Goal: Task Accomplishment & Management: Use online tool/utility

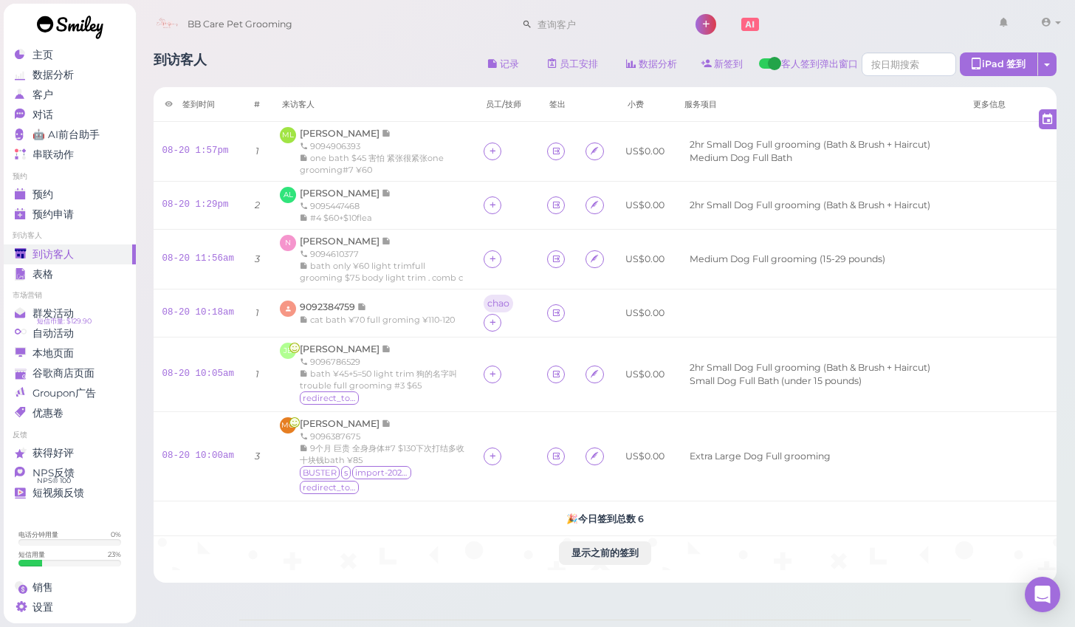
scroll to position [39, 0]
click at [325, 134] on span "[PERSON_NAME]" at bounding box center [341, 133] width 82 height 11
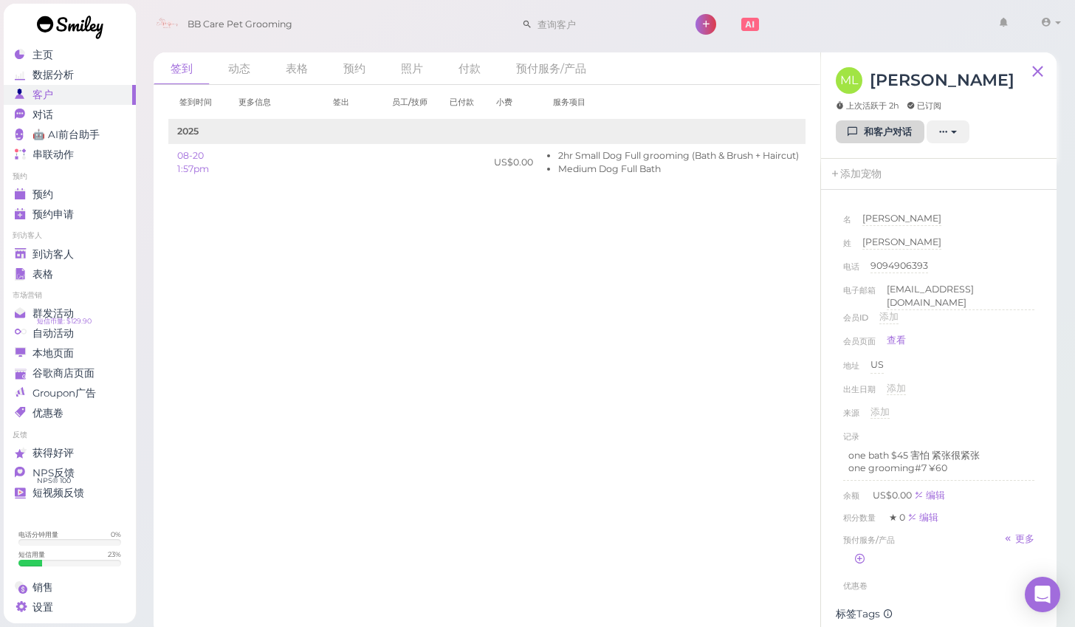
click at [844, 134] on link "和客户对话" at bounding box center [879, 132] width 89 height 24
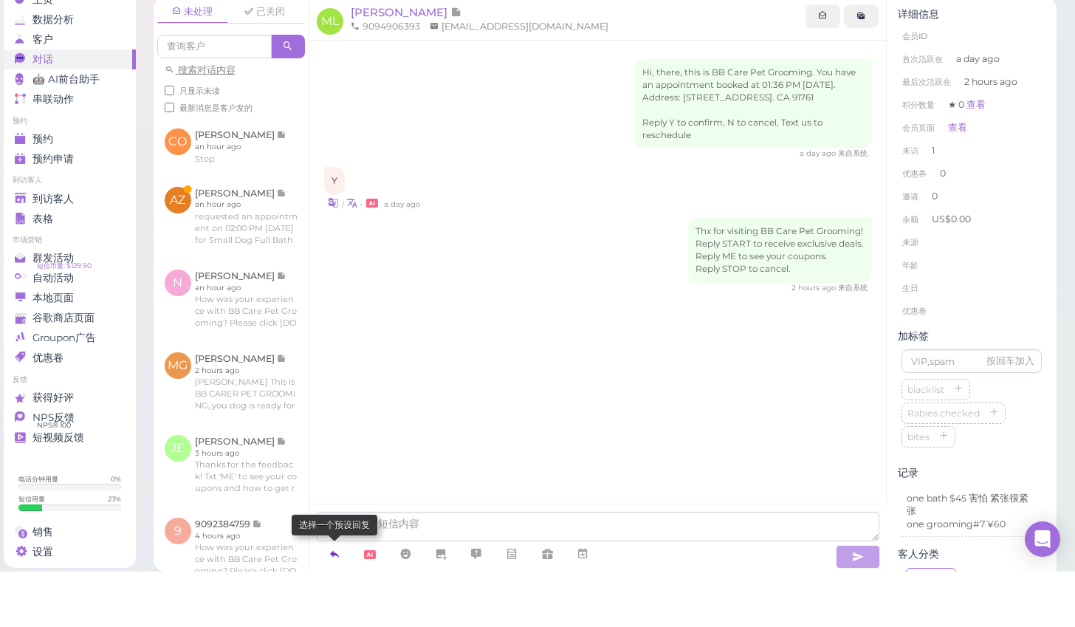
click at [337, 602] on icon at bounding box center [334, 609] width 12 height 15
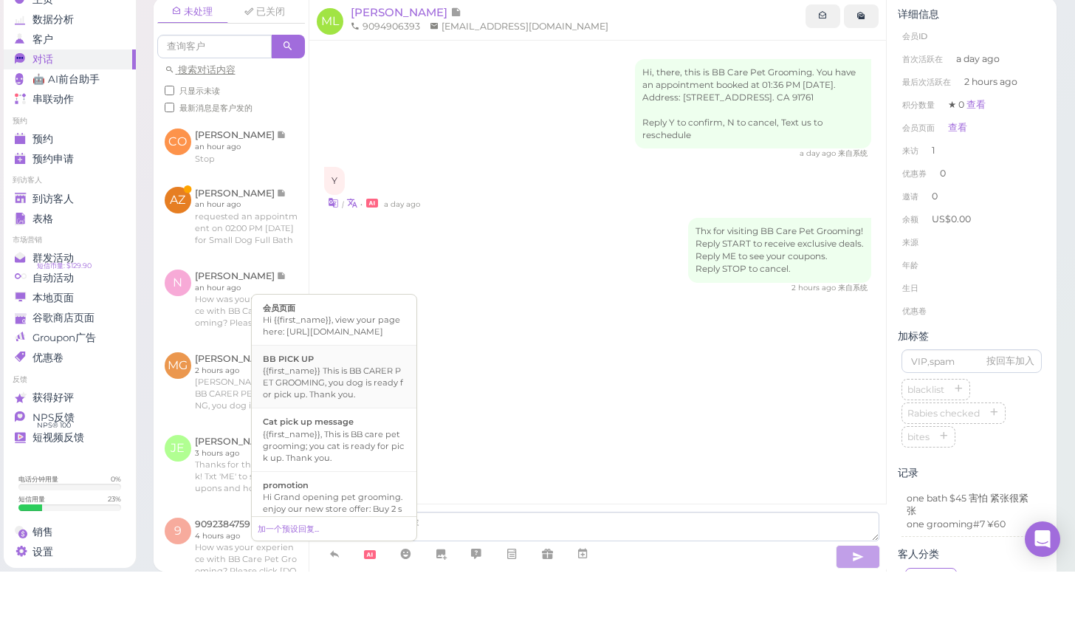
click at [317, 420] on div "{{first_name}} This is BB CARER PET GROOMING, you dog is ready for pick up. Tha…" at bounding box center [334, 437] width 142 height 35
type textarea "{{first_name}} This is BB CARER PET GROOMING, you dog is ready for pick up. Tha…"
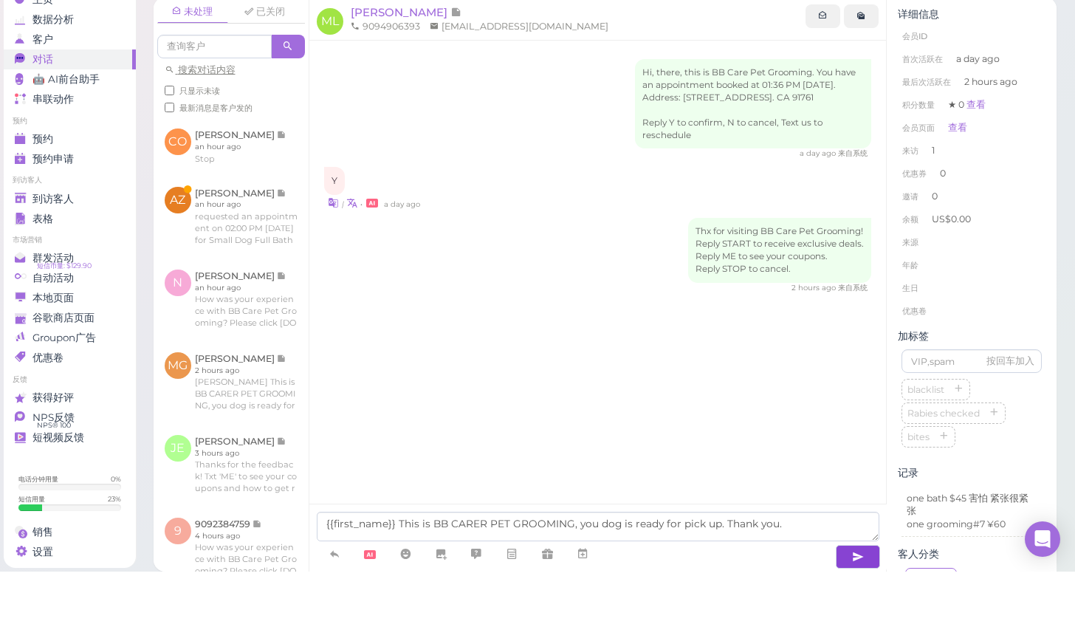
click at [872, 600] on button "button" at bounding box center [857, 612] width 44 height 24
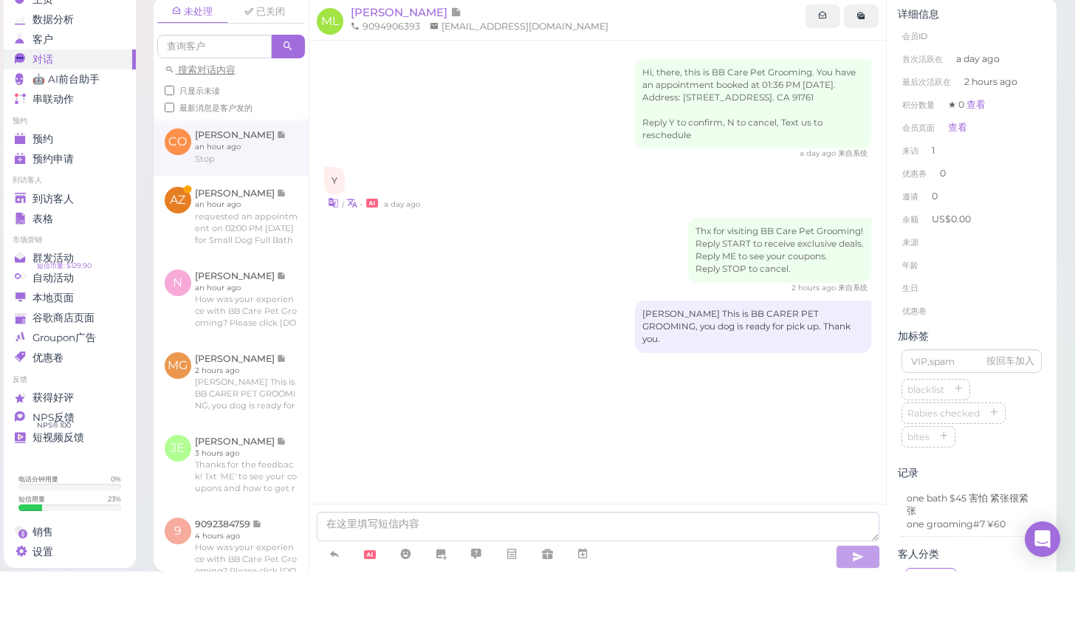
click at [214, 173] on link at bounding box center [231, 202] width 155 height 58
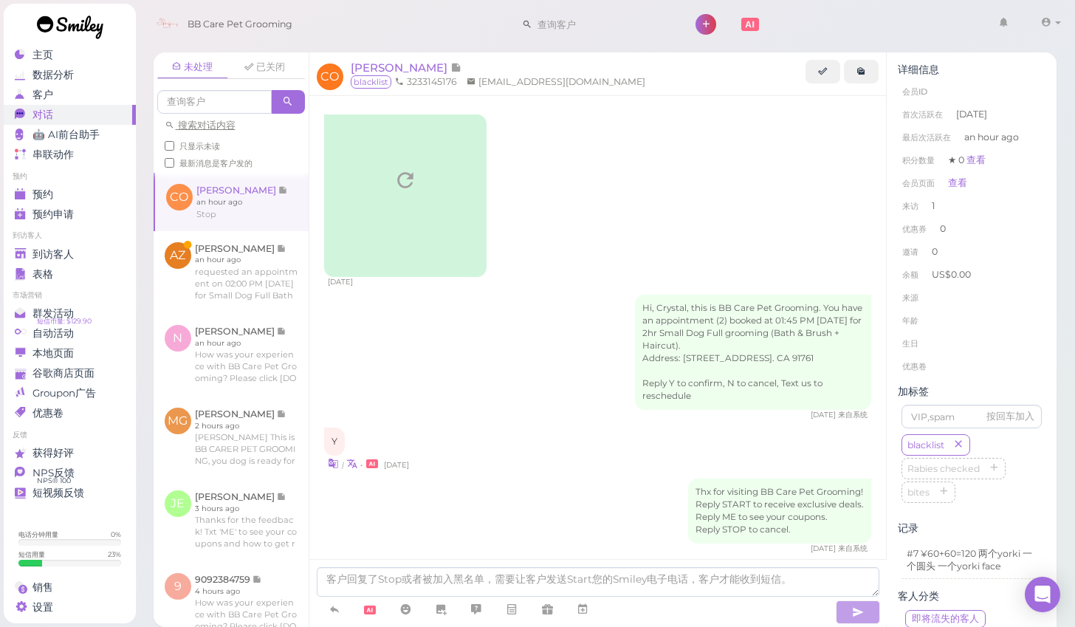
scroll to position [460, 0]
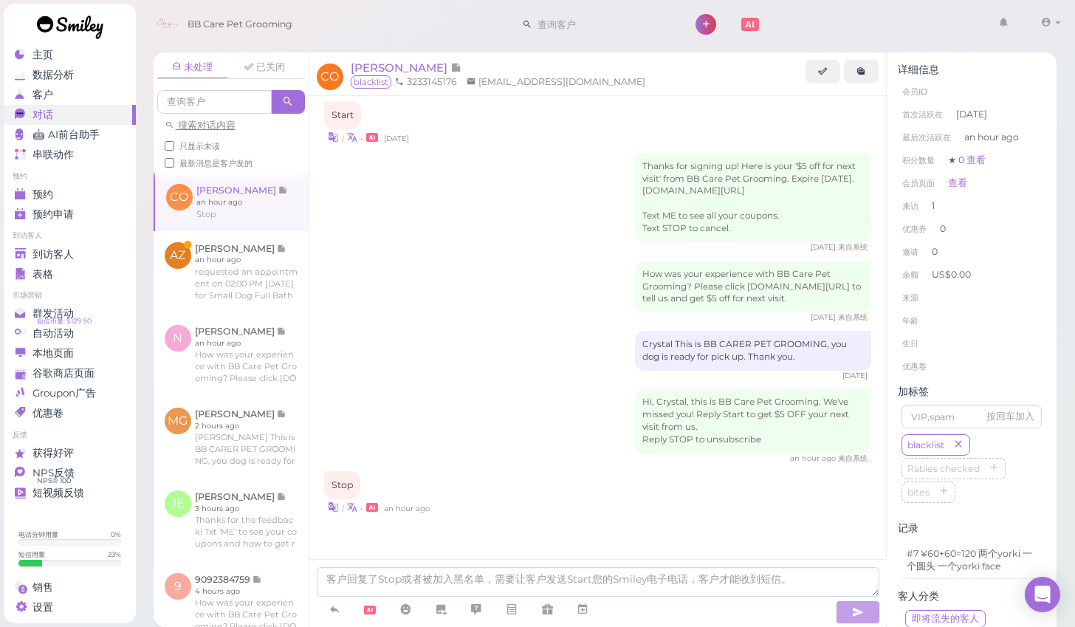
click at [489, 245] on div "[DATE] 来自系统" at bounding box center [598, 247] width 548 height 10
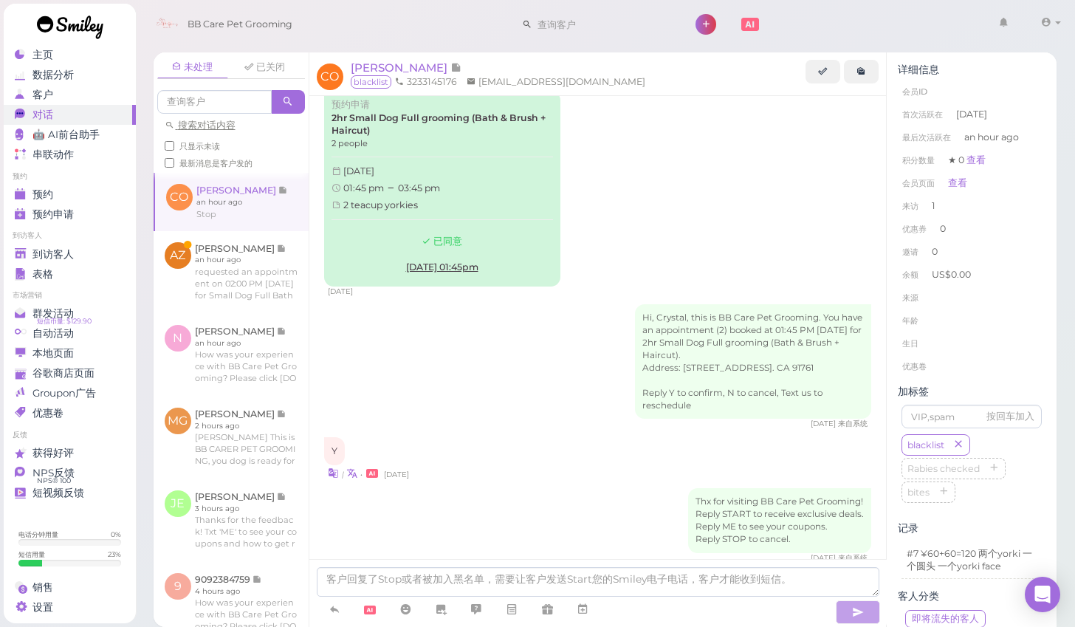
scroll to position [24, 0]
click at [399, 68] on span "[PERSON_NAME]" at bounding box center [401, 68] width 100 height 14
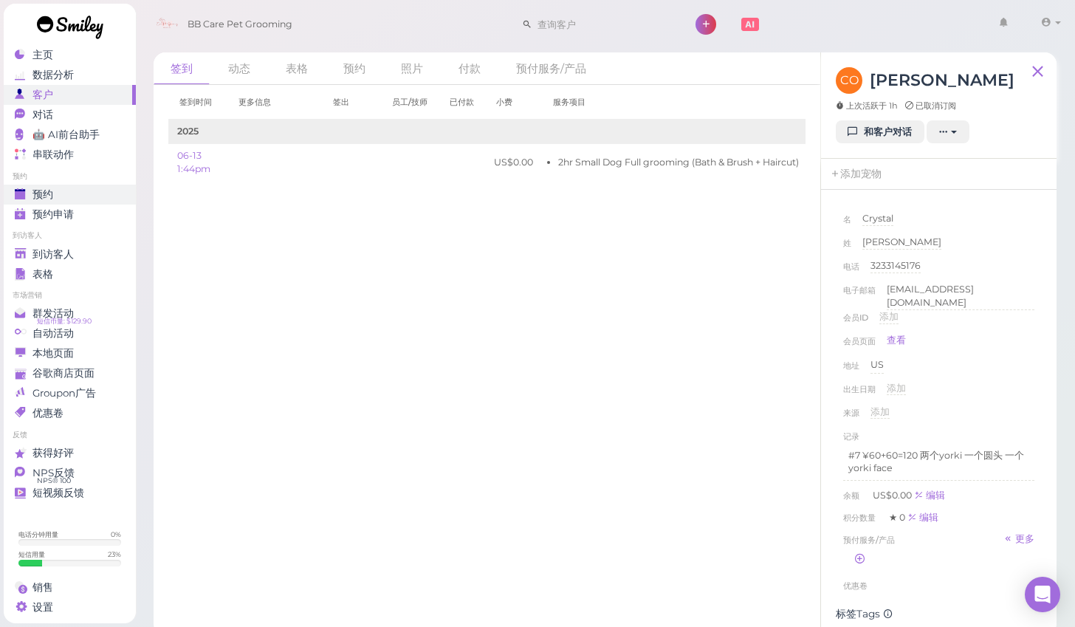
click at [49, 188] on span "预约" at bounding box center [42, 194] width 21 height 13
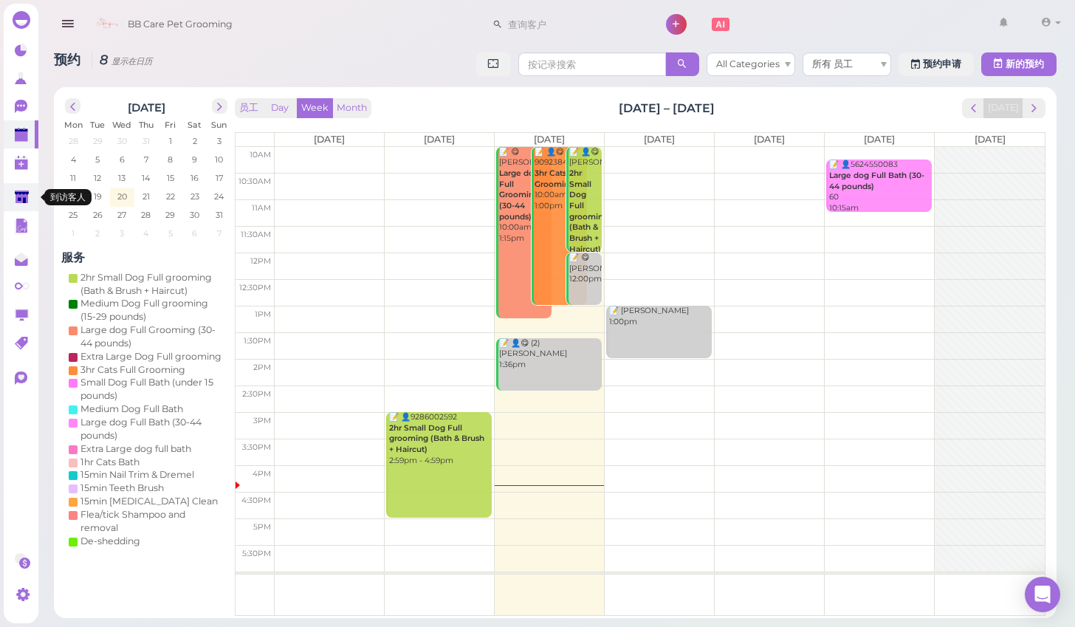
click at [16, 201] on polygon at bounding box center [22, 196] width 14 height 13
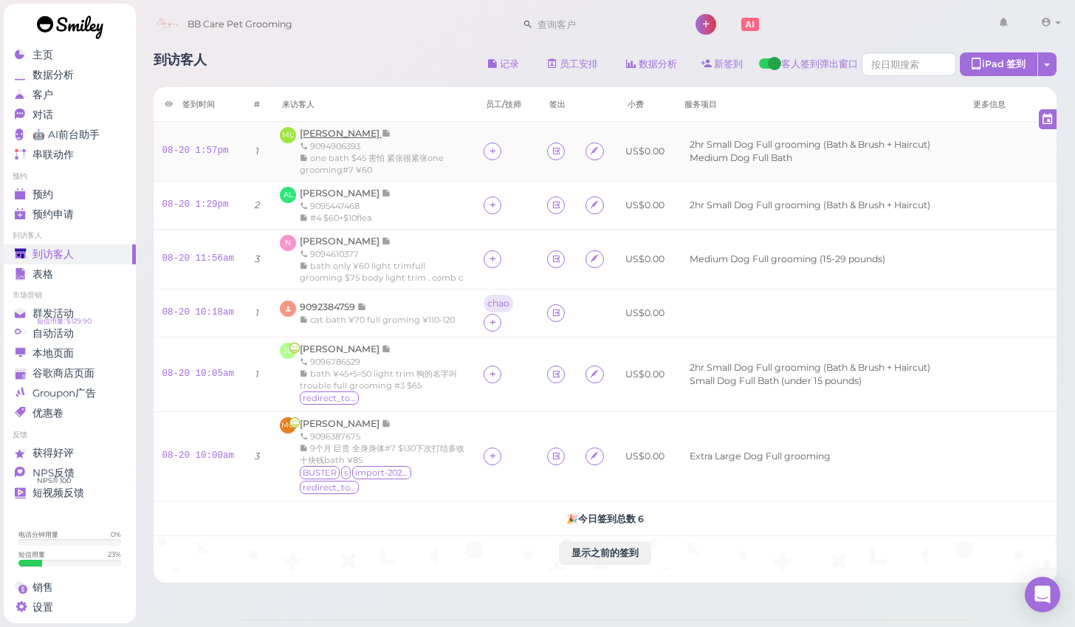
click at [337, 133] on span "[PERSON_NAME]" at bounding box center [341, 133] width 82 height 11
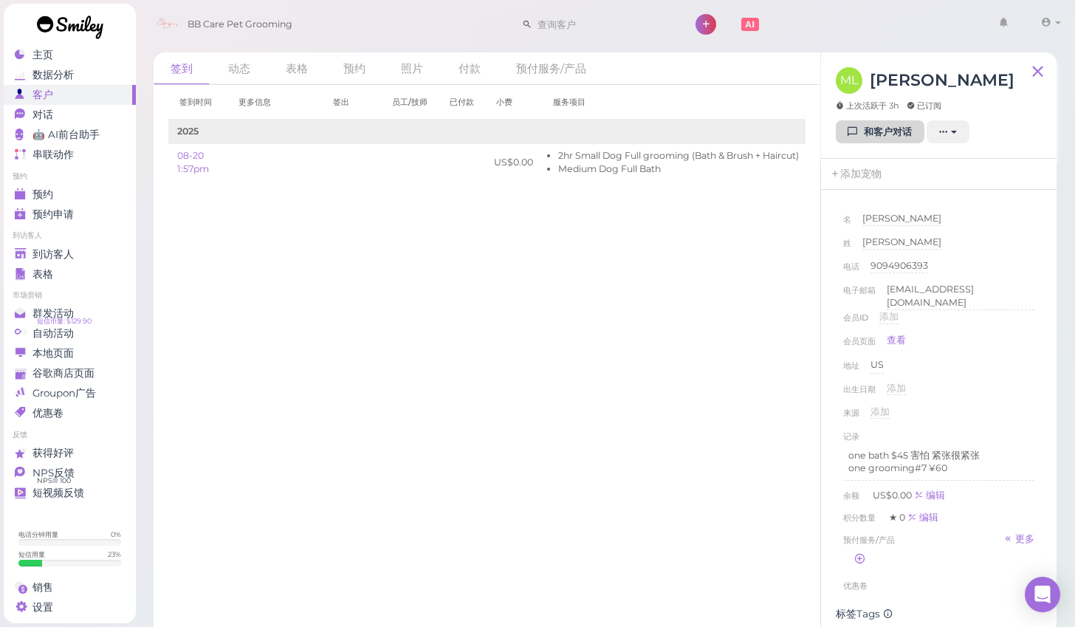
click at [855, 126] on icon at bounding box center [853, 131] width 10 height 11
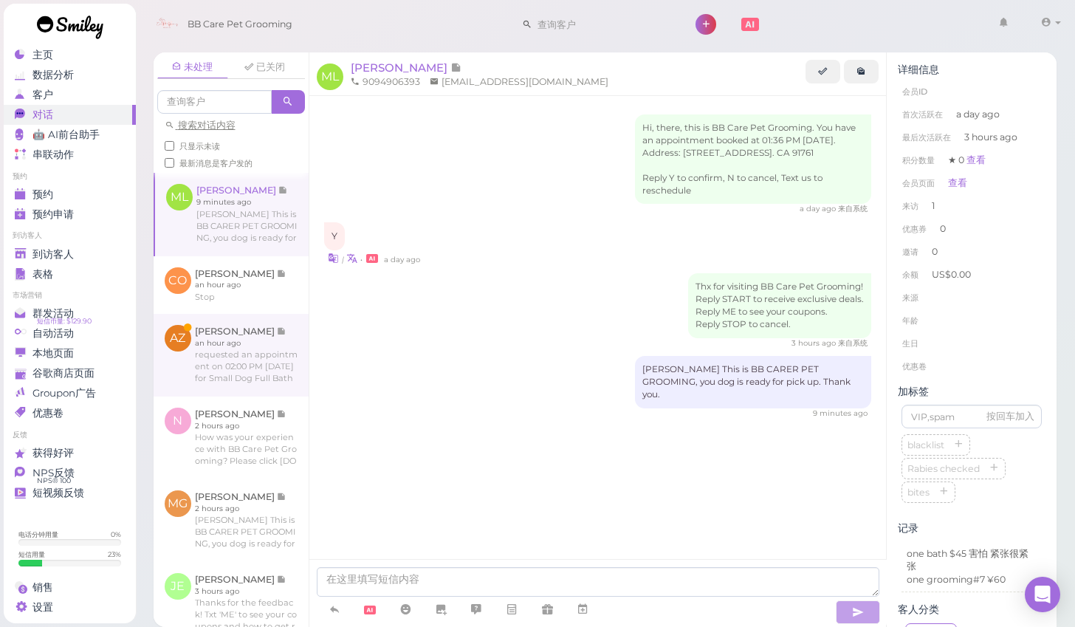
click at [258, 358] on link at bounding box center [231, 355] width 155 height 83
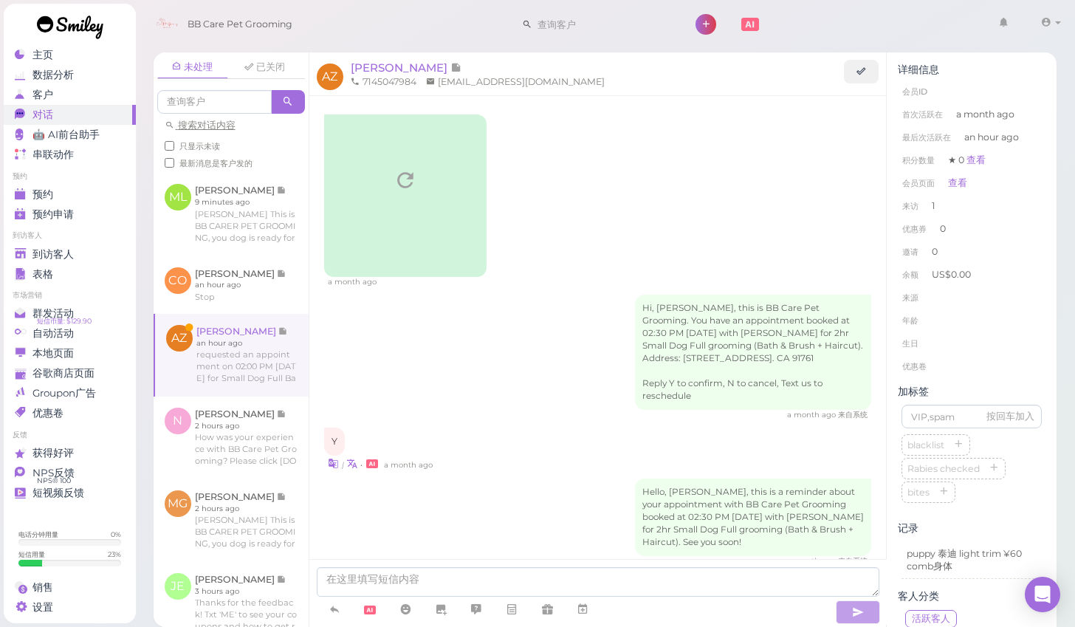
scroll to position [702, 0]
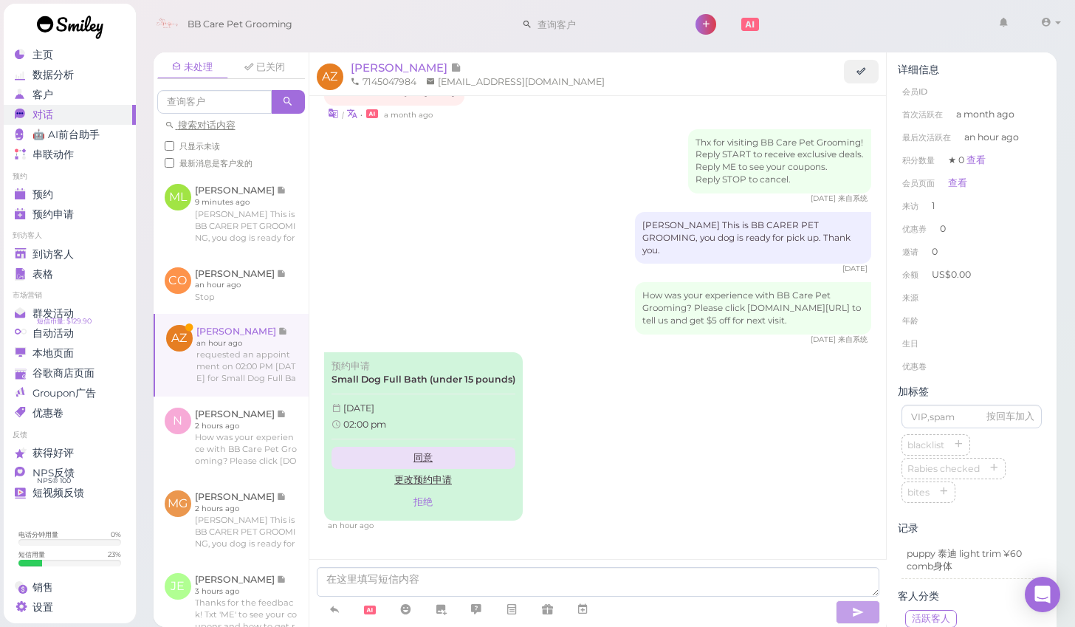
click at [424, 447] on link "同意" at bounding box center [423, 458] width 184 height 22
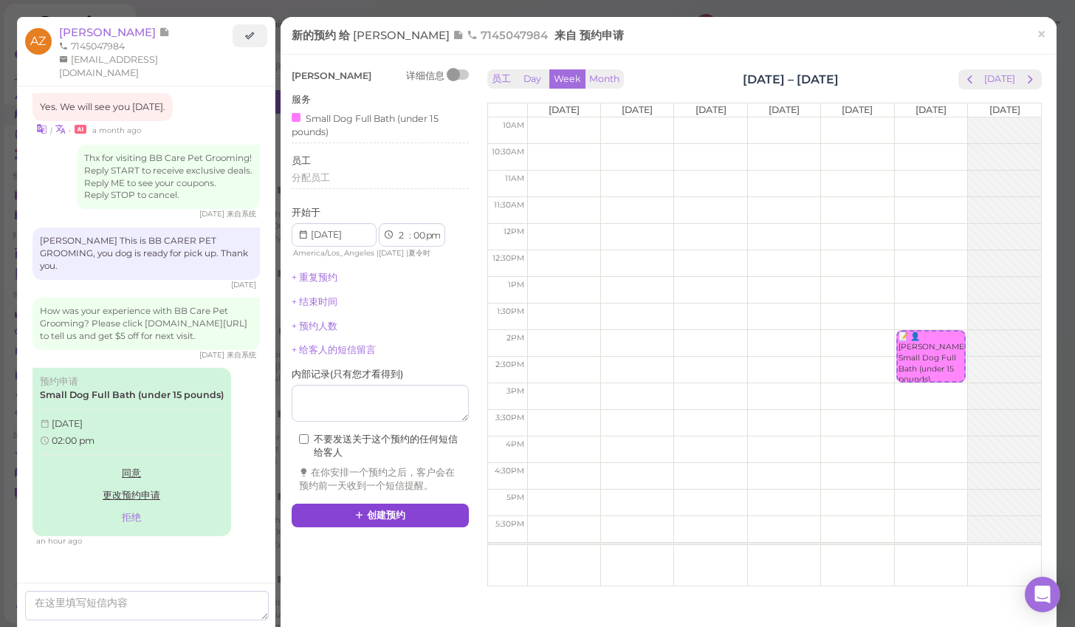
click at [402, 503] on button "创建预约" at bounding box center [380, 515] width 177 height 24
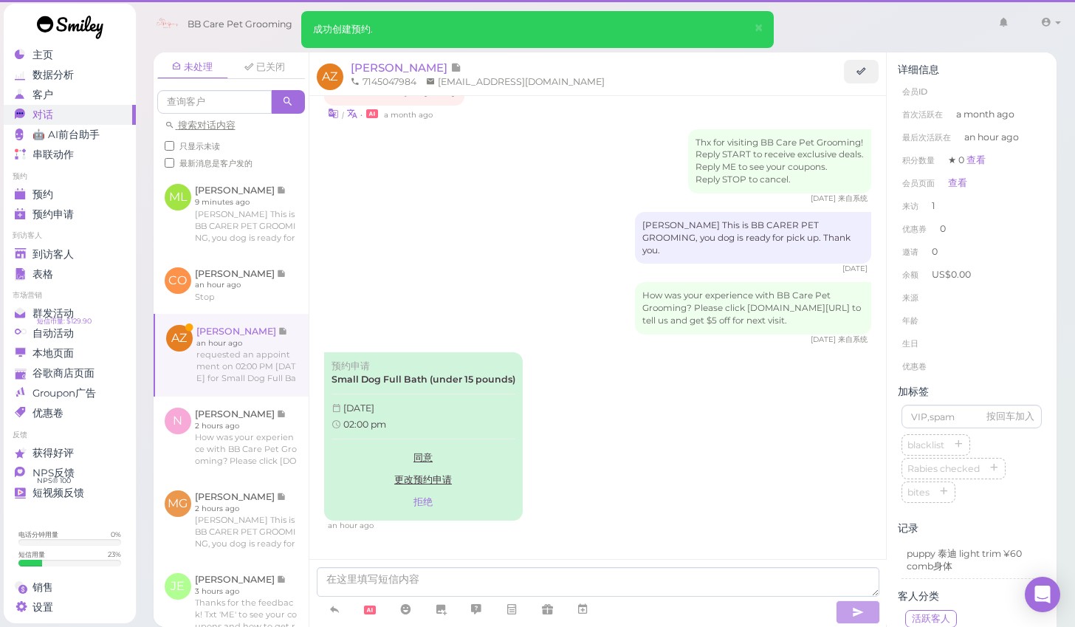
scroll to position [841, 0]
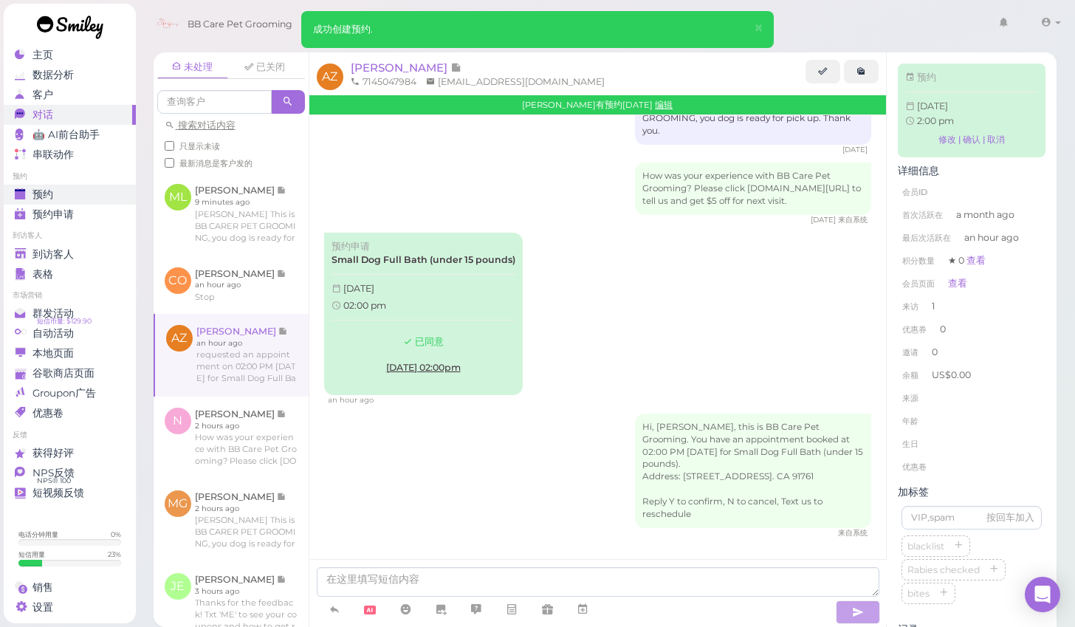
click at [49, 188] on span "预约" at bounding box center [42, 194] width 21 height 13
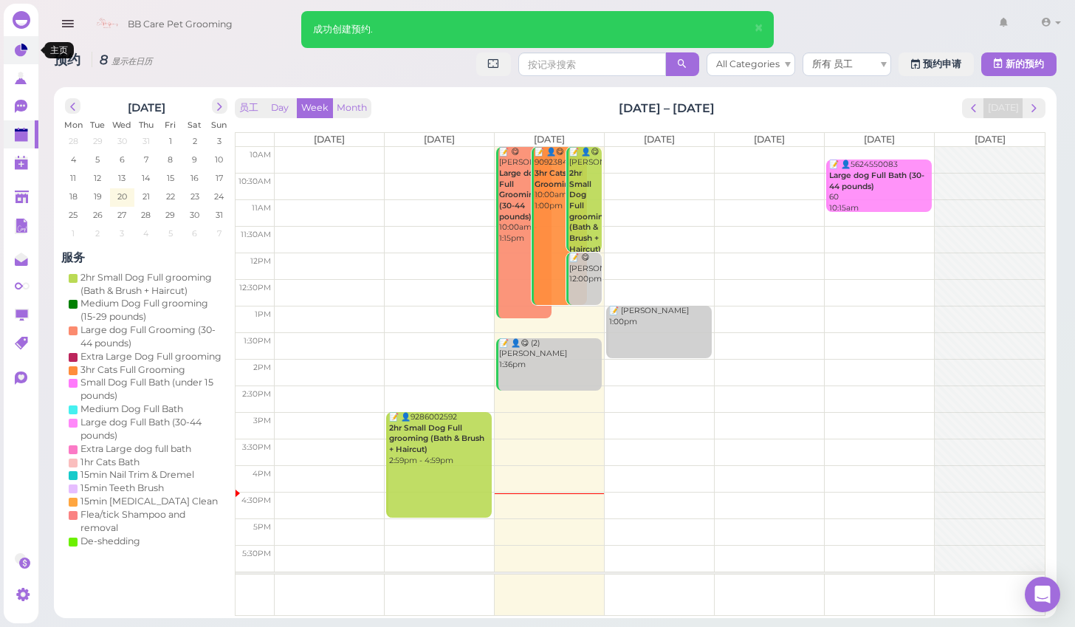
click at [19, 46] on icon at bounding box center [21, 51] width 12 height 12
